Goal: Task Accomplishment & Management: Complete application form

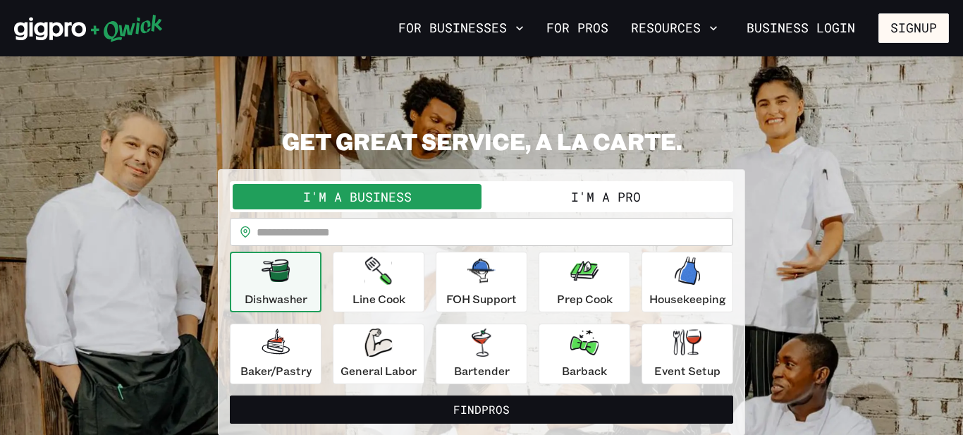
click at [580, 195] on button "I'm a Pro" at bounding box center [606, 196] width 249 height 25
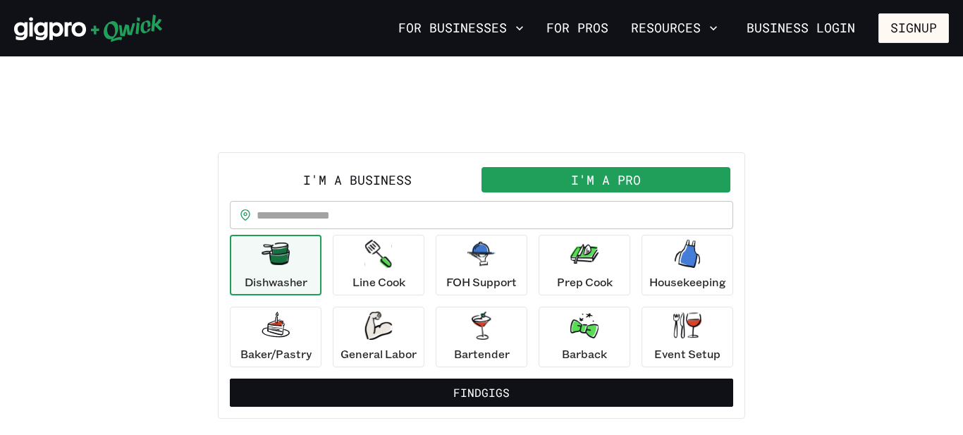
scroll to position [12, 0]
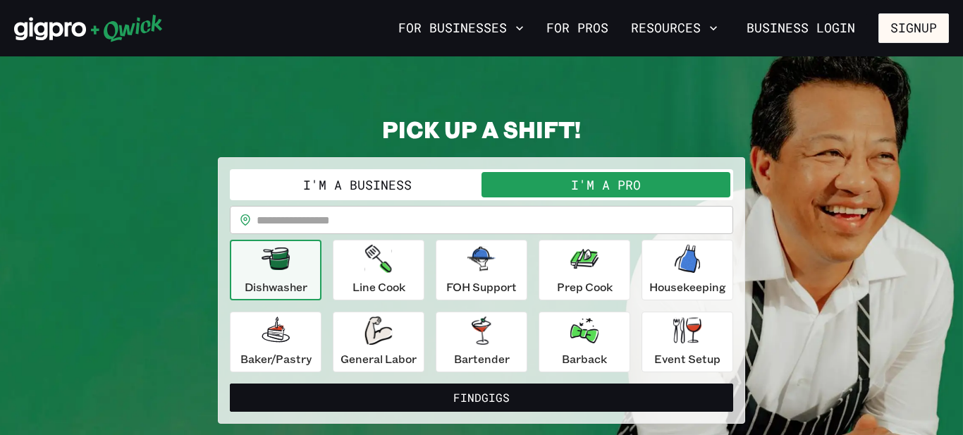
click at [270, 272] on icon "button" at bounding box center [276, 259] width 28 height 28
click at [271, 219] on input "text" at bounding box center [495, 220] width 477 height 28
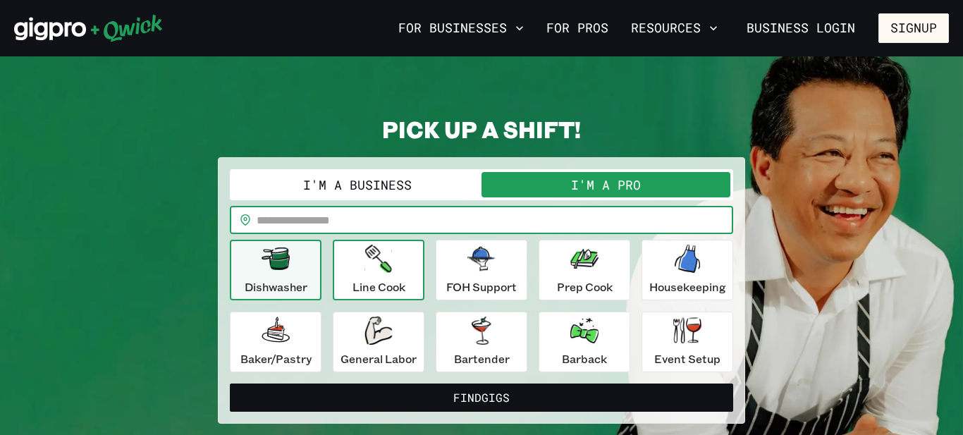
type input "*****"
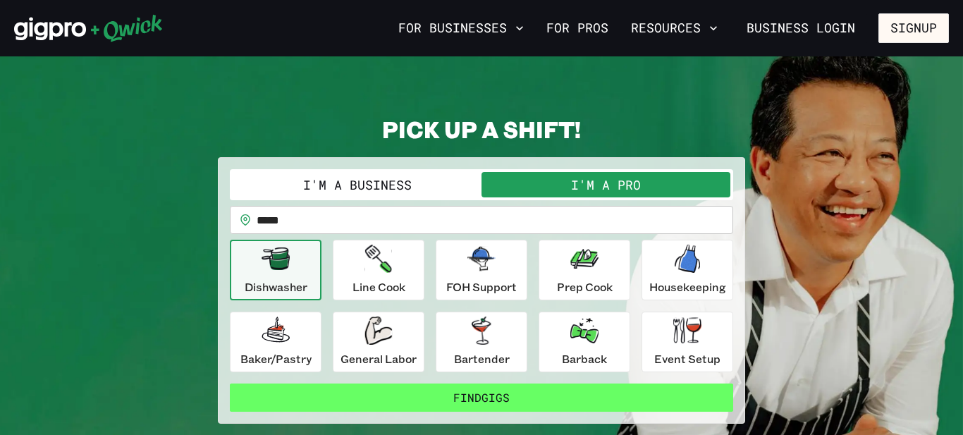
click at [463, 402] on button "Find Gigs" at bounding box center [481, 398] width 503 height 28
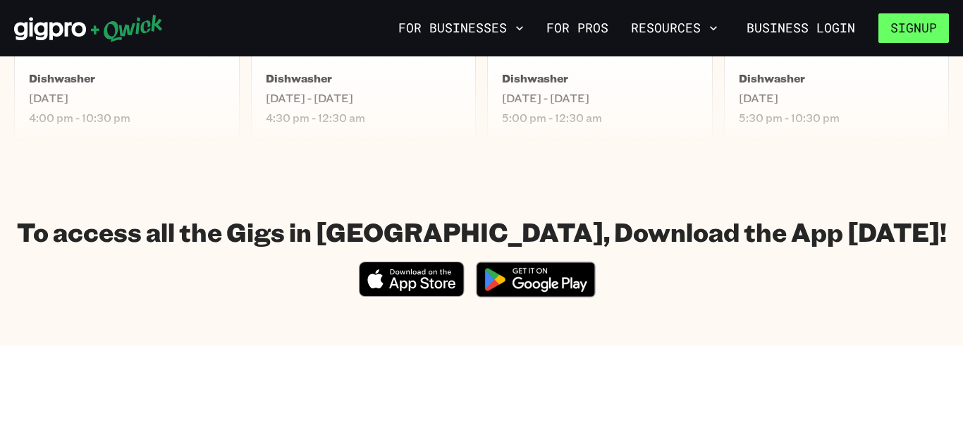
scroll to position [712, 0]
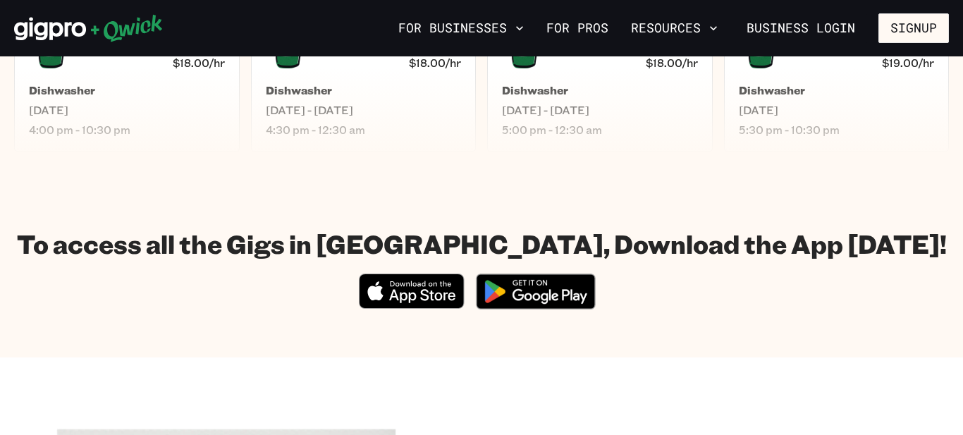
click at [563, 300] on img at bounding box center [535, 291] width 137 height 53
click at [907, 28] on button "Signup" at bounding box center [914, 28] width 71 height 30
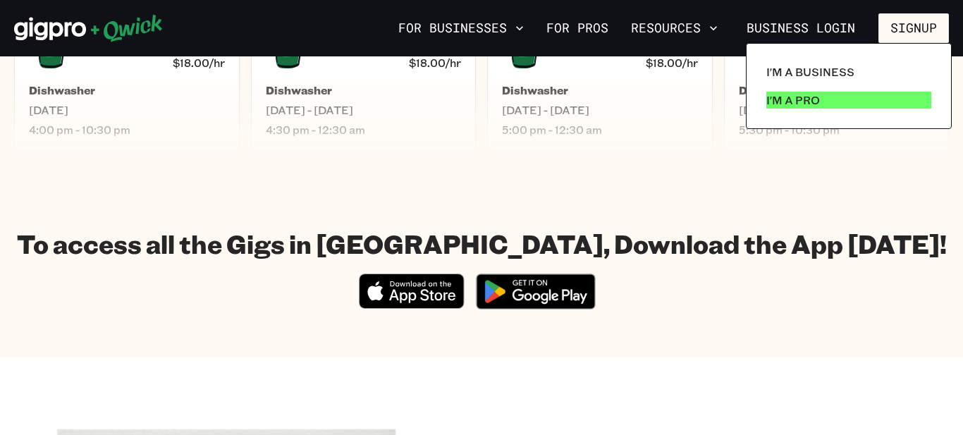
click at [784, 101] on p "I'm a Pro" at bounding box center [793, 100] width 54 height 17
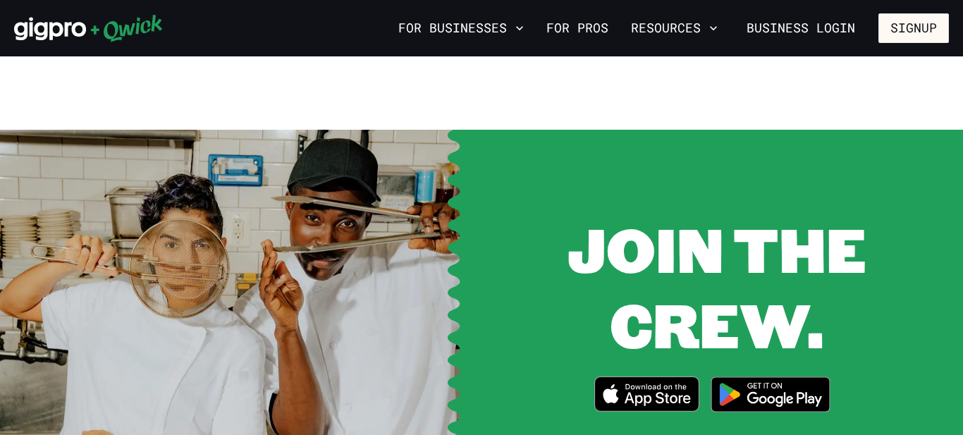
scroll to position [1811, 0]
